Goal: Transaction & Acquisition: Register for event/course

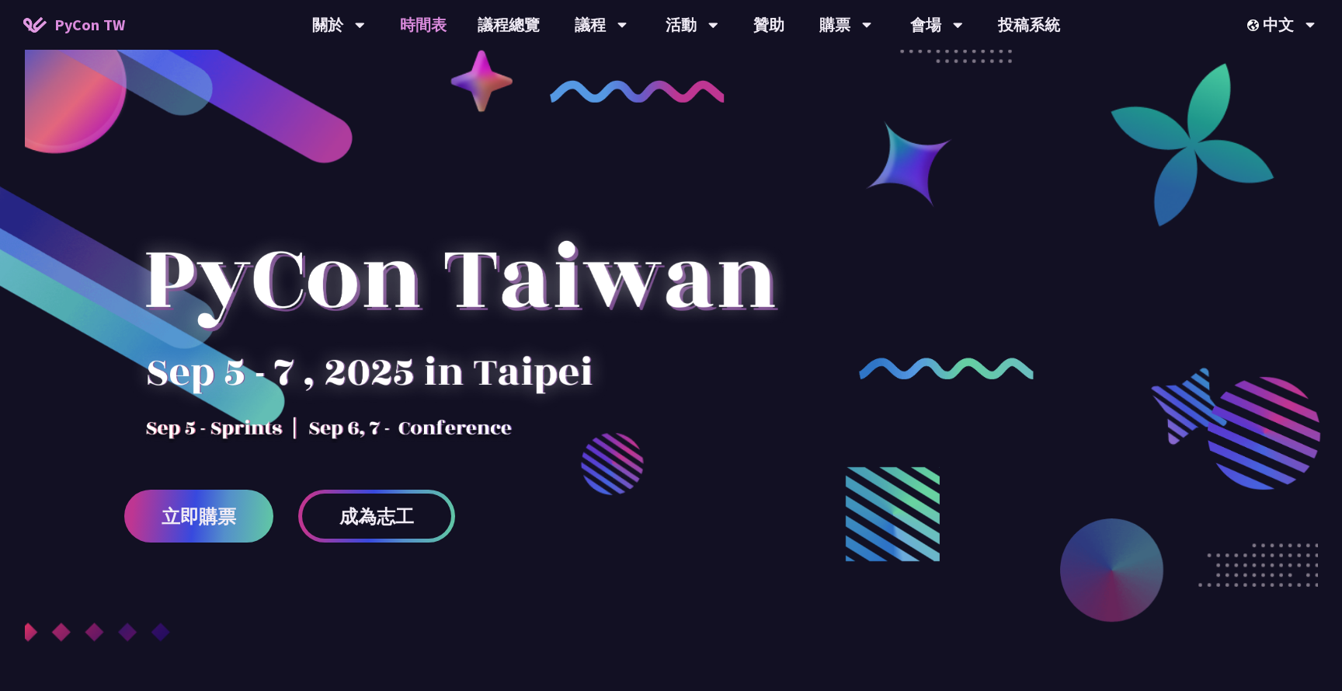
click at [426, 36] on link "時間表" at bounding box center [424, 25] width 78 height 50
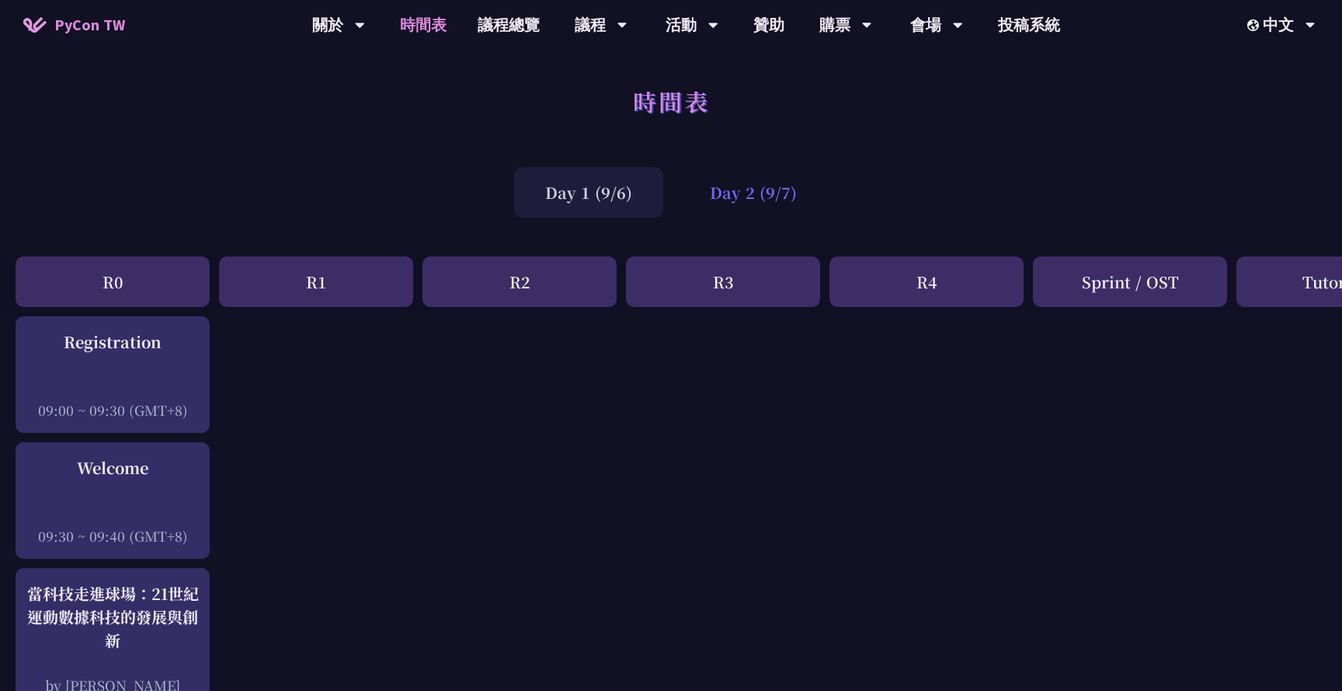
click at [702, 211] on div "Day 2 (9/7)" at bounding box center [753, 192] width 149 height 50
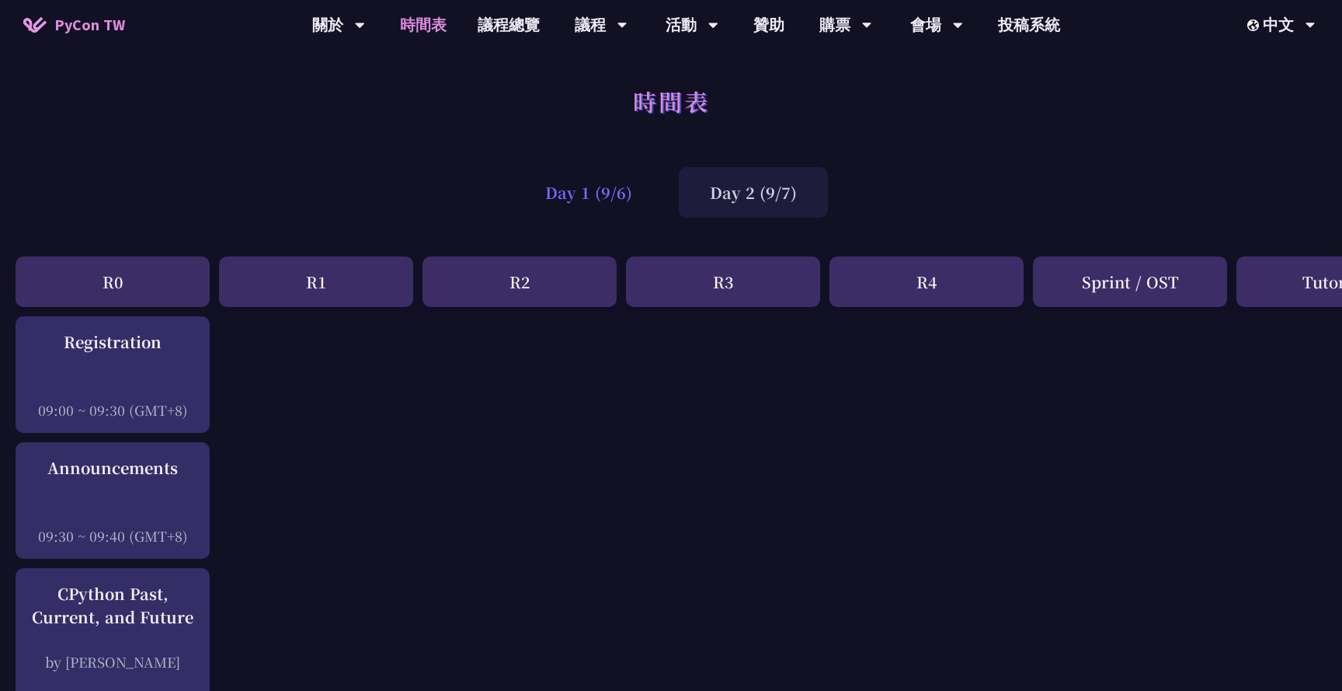
click at [647, 204] on div "Day 1 (9/6)" at bounding box center [588, 192] width 149 height 50
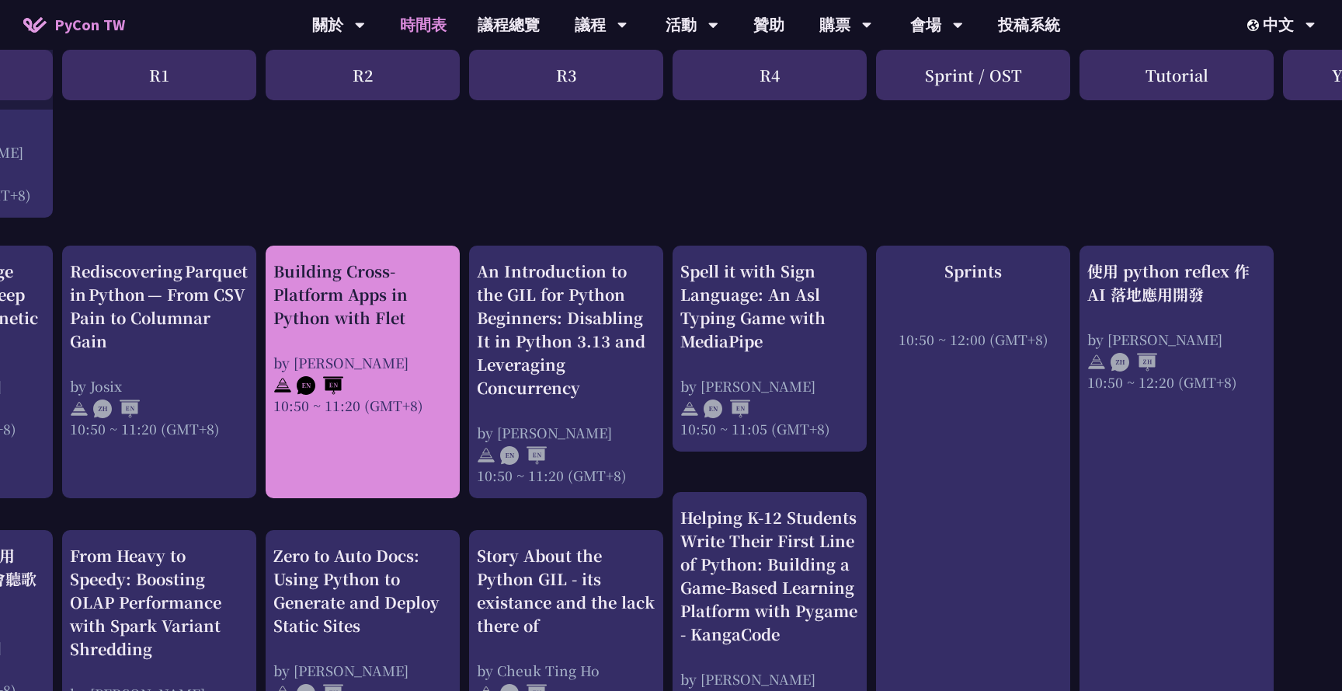
scroll to position [533, 202]
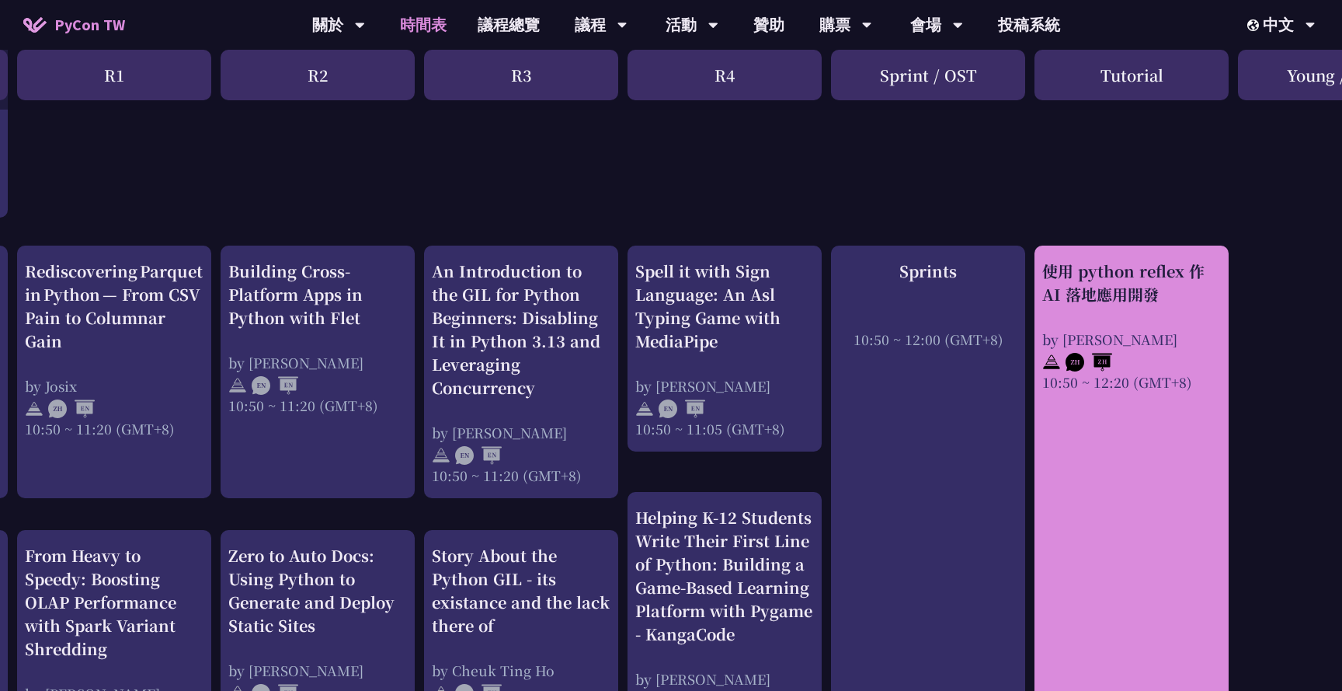
click at [1084, 301] on div "使用 python reflex 作 AI 落地應用開發" at bounding box center [1131, 282] width 179 height 47
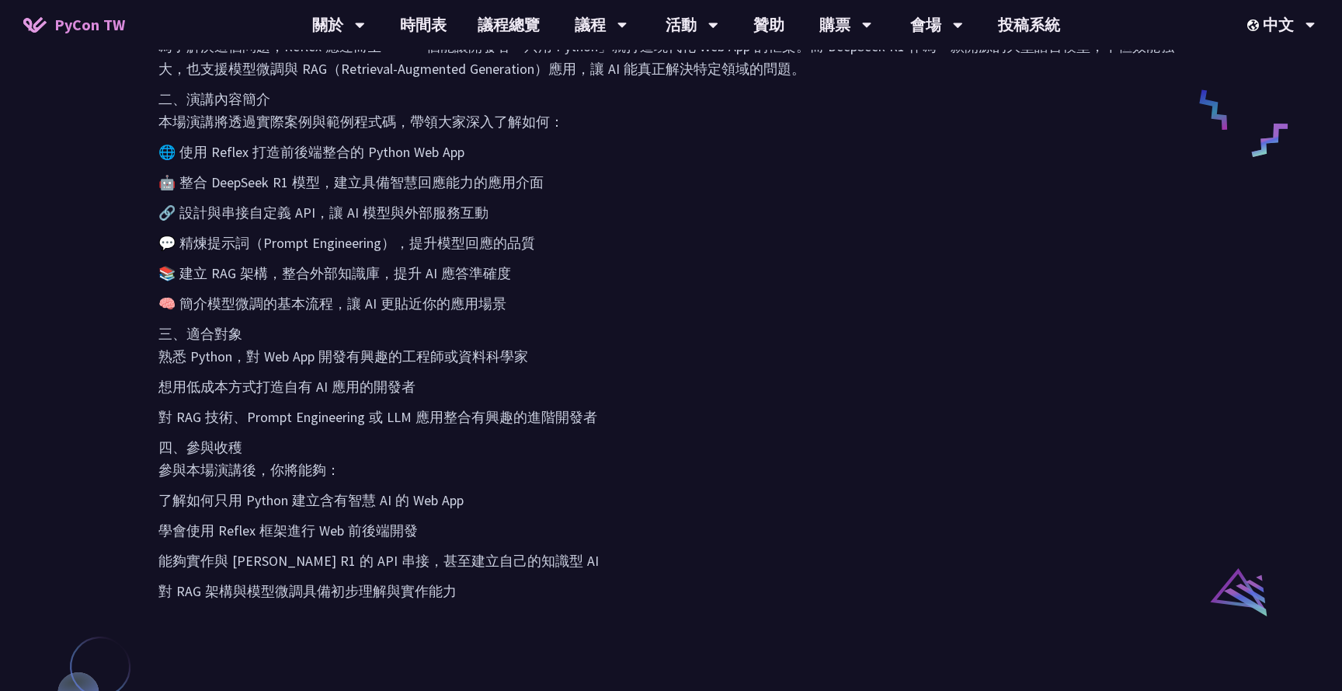
scroll to position [788, 0]
click at [231, 531] on p "學會使用 Reflex 框架進行 Web 前後端開發" at bounding box center [670, 529] width 1025 height 23
copy p "Reflex"
click at [841, 67] on link "購票資訊" at bounding box center [845, 72] width 149 height 37
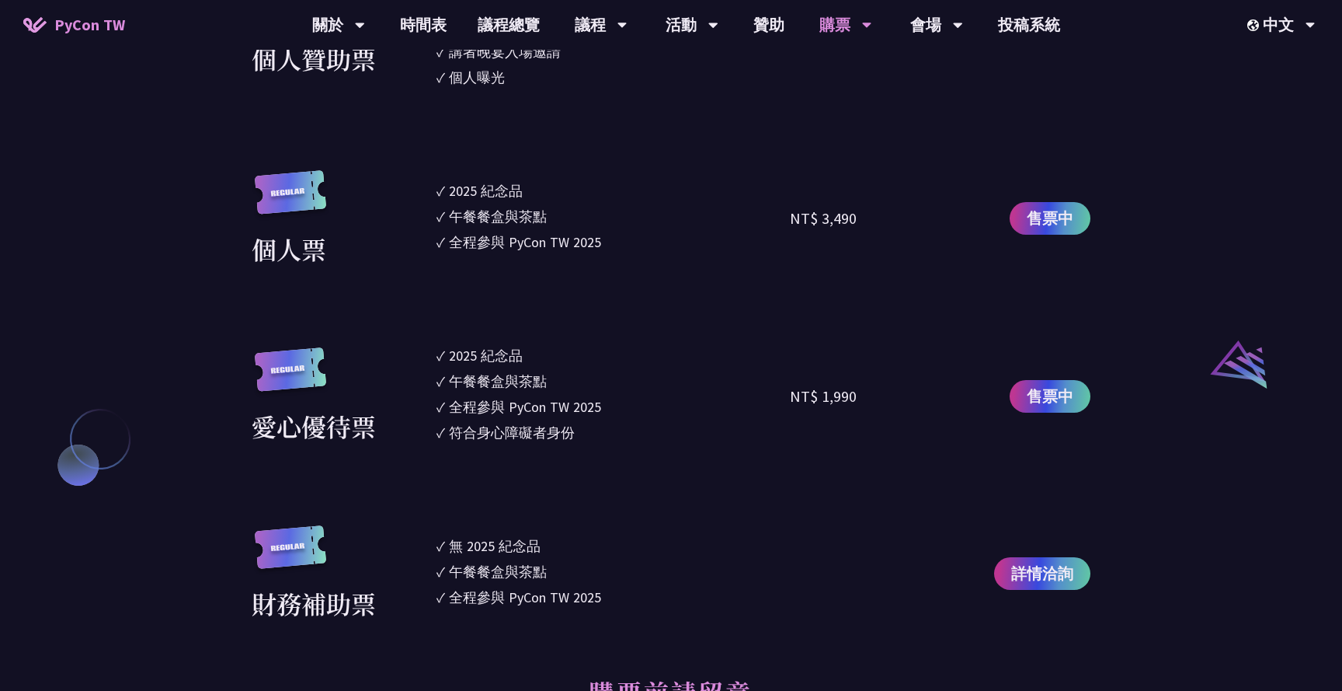
scroll to position [1456, 0]
click at [1042, 218] on span "售票中" at bounding box center [1050, 218] width 47 height 23
